Goal: Information Seeking & Learning: Find specific fact

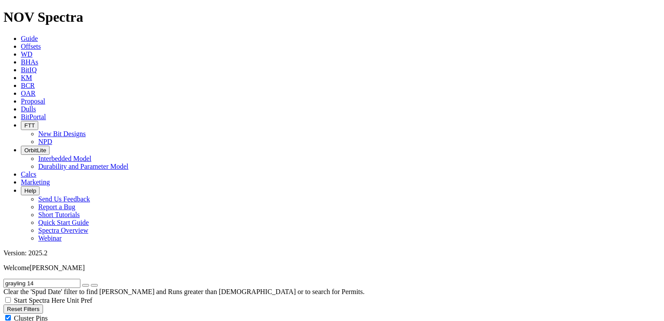
click at [59, 279] on input "grayling 14" at bounding box center [41, 283] width 77 height 9
click at [47, 279] on input "grayling 14" at bounding box center [41, 283] width 77 height 9
type input "grayling"
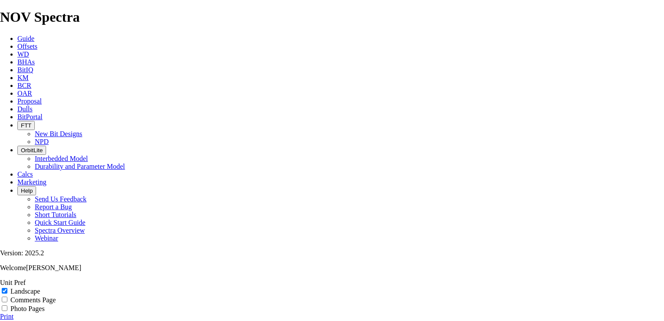
drag, startPoint x: 356, startPoint y: 94, endPoint x: 329, endPoint y: 94, distance: 27.8
drag, startPoint x: 329, startPoint y: 94, endPoint x: 335, endPoint y: 94, distance: 6.1
copy div "A314836"
drag, startPoint x: 358, startPoint y: 100, endPoint x: 330, endPoint y: 101, distance: 27.8
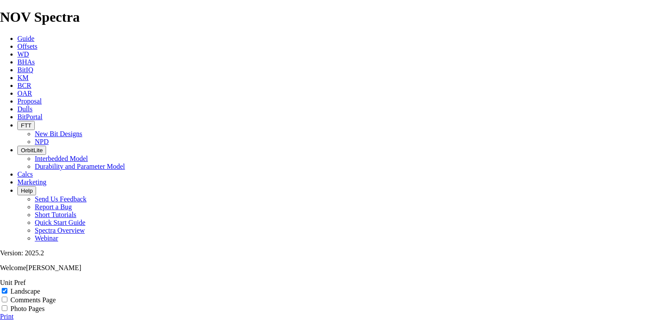
drag, startPoint x: 330, startPoint y: 101, endPoint x: 336, endPoint y: 101, distance: 5.2
copy div "19223610"
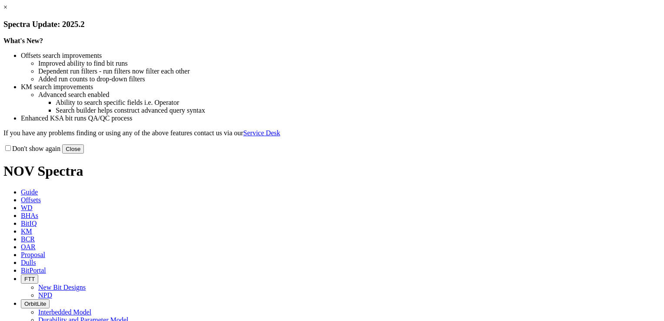
click at [7, 11] on link "×" at bounding box center [5, 6] width 4 height 7
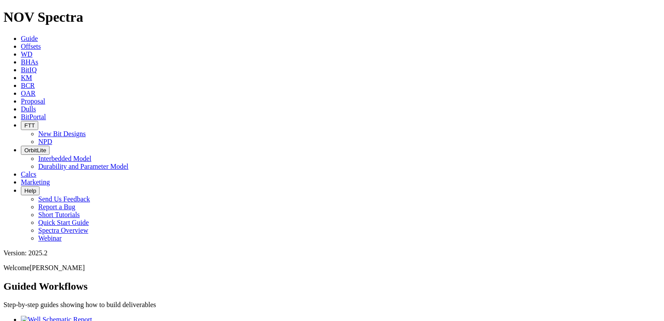
click at [46, 113] on span "BitPortal" at bounding box center [33, 116] width 25 height 7
